Goal: Find specific page/section: Find specific page/section

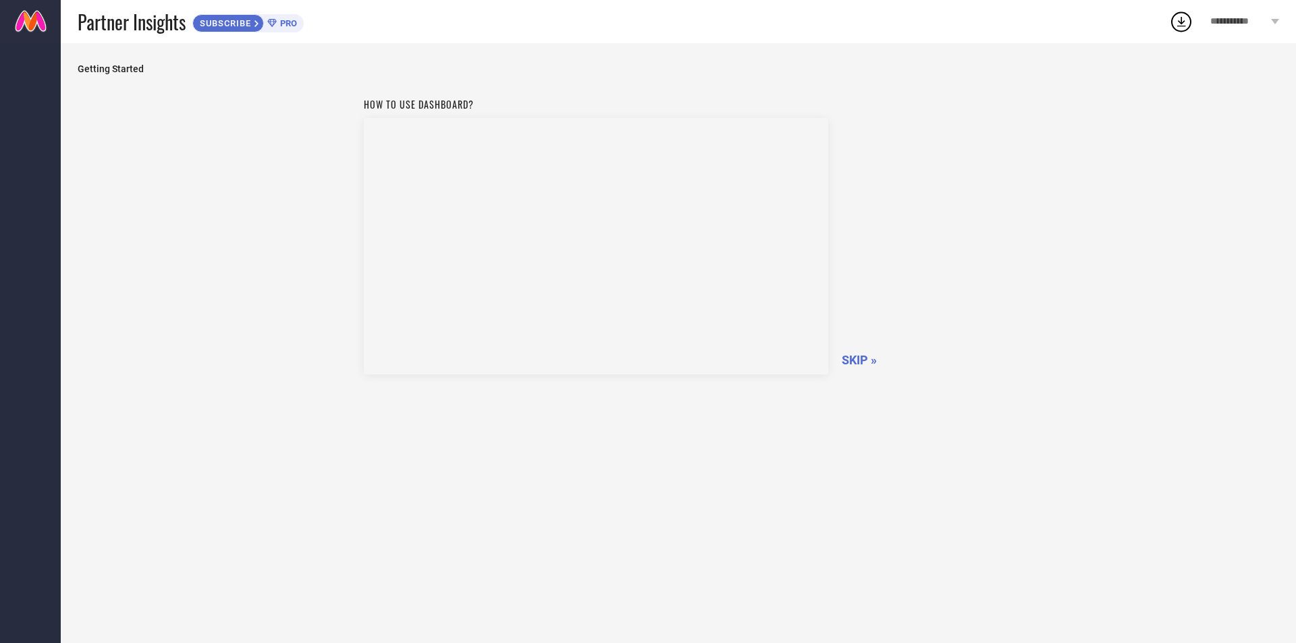
click at [858, 357] on span "SKIP »" at bounding box center [859, 360] width 35 height 14
